Goal: Transaction & Acquisition: Purchase product/service

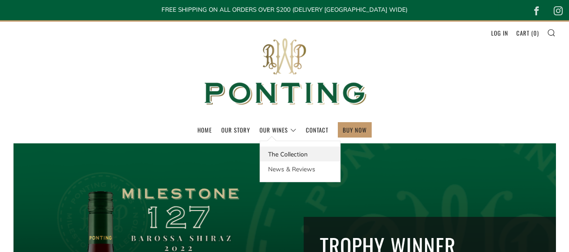
click at [278, 152] on link "The Collection" at bounding box center [300, 153] width 80 height 15
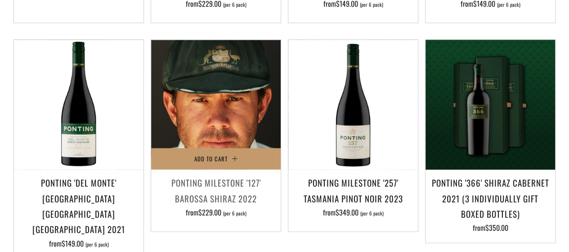
scroll to position [630, 0]
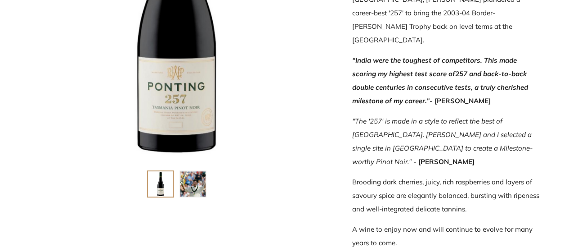
scroll to position [270, 0]
